Goal: Find specific fact: Find specific fact

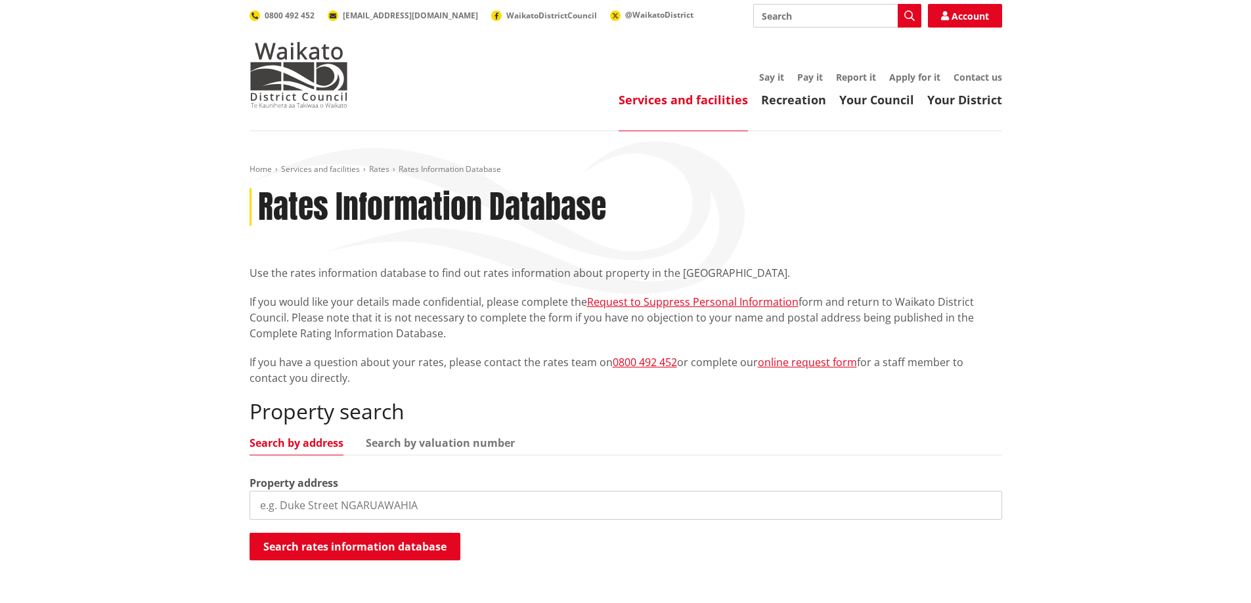
click at [288, 493] on input "search" at bounding box center [625, 505] width 752 height 29
type input "1"
type input "61 butchers bridge road"
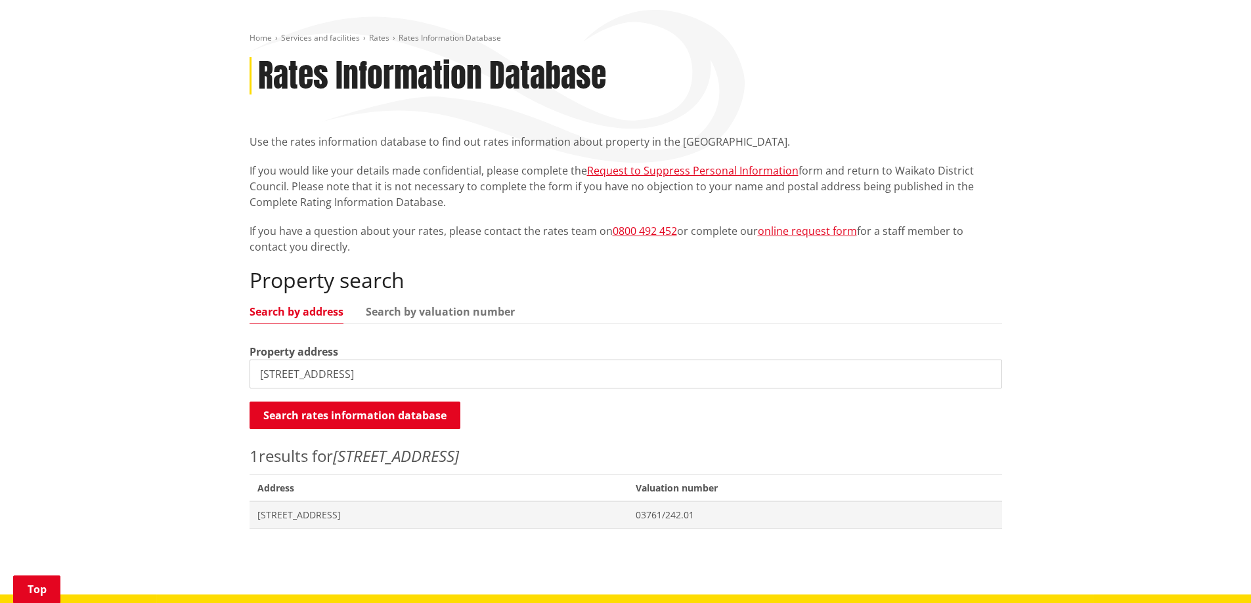
scroll to position [197, 0]
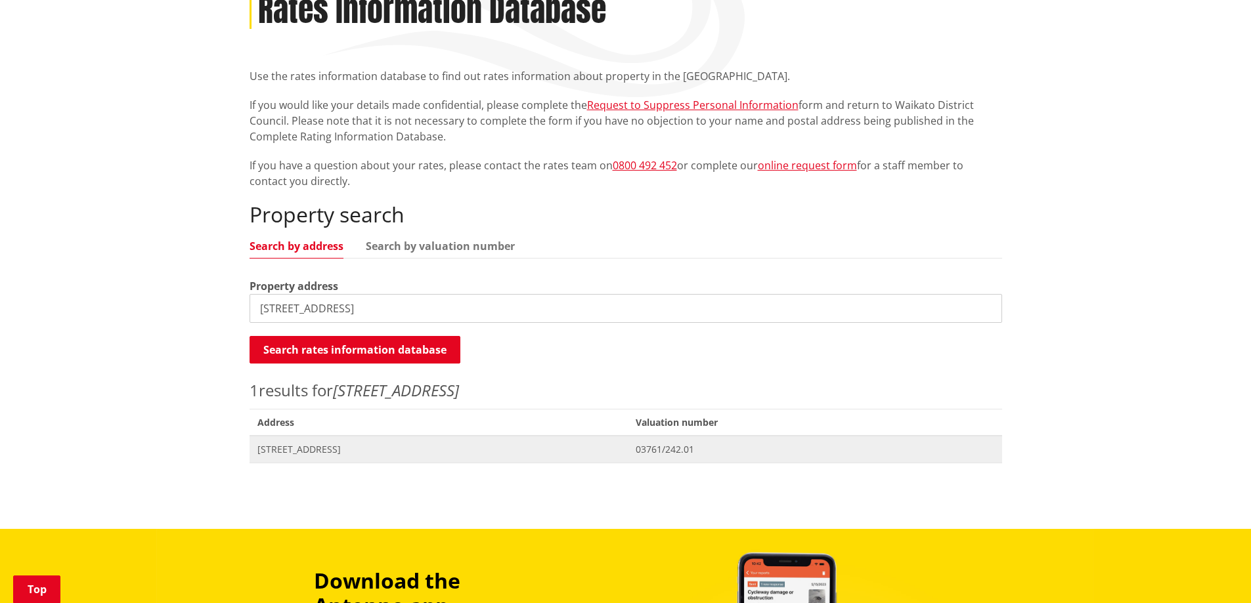
click at [309, 453] on span "[STREET_ADDRESS]" at bounding box center [438, 449] width 363 height 13
